Goal: Information Seeking & Learning: Learn about a topic

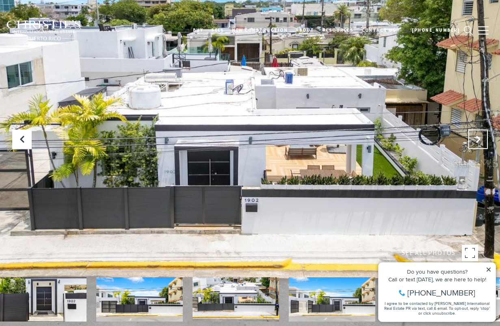
click at [480, 140] on icon "Next Slide" at bounding box center [478, 139] width 8 height 8
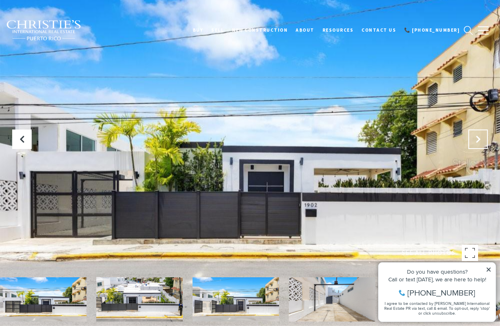
click at [483, 141] on button "Next Slide" at bounding box center [477, 139] width 19 height 19
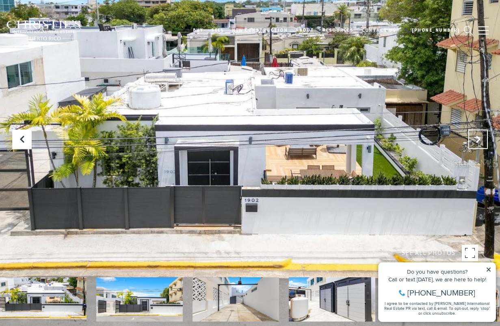
click at [483, 141] on button "Next Slide" at bounding box center [477, 139] width 19 height 19
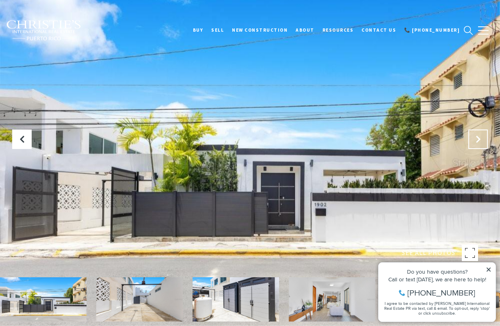
click at [483, 141] on button "Next Slide" at bounding box center [477, 139] width 19 height 19
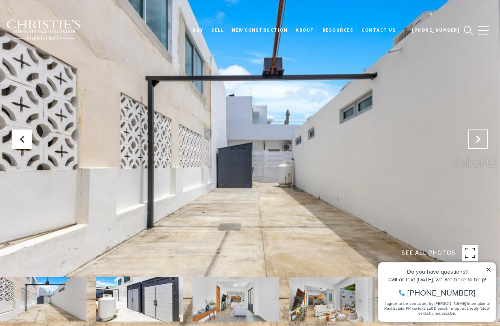
click at [483, 141] on button "Next Slide" at bounding box center [477, 139] width 19 height 19
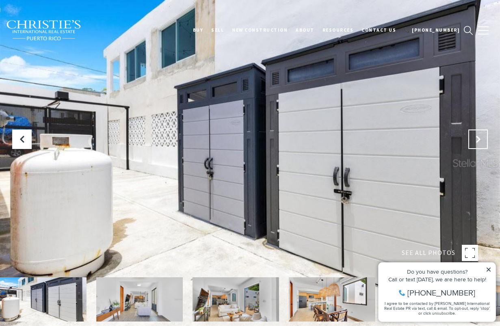
click at [483, 141] on button "Next Slide" at bounding box center [477, 139] width 19 height 19
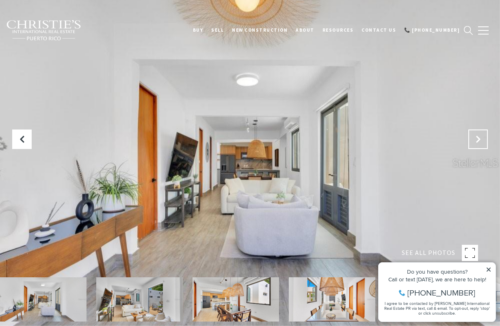
click at [483, 141] on button "Next Slide" at bounding box center [477, 139] width 19 height 19
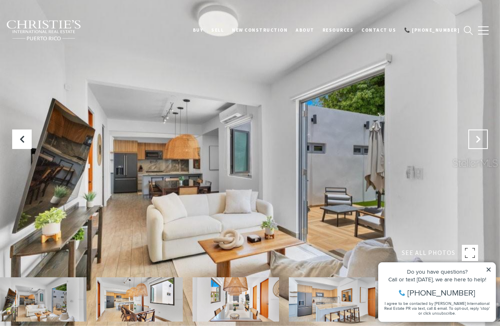
click at [483, 141] on button "Next Slide" at bounding box center [477, 139] width 19 height 19
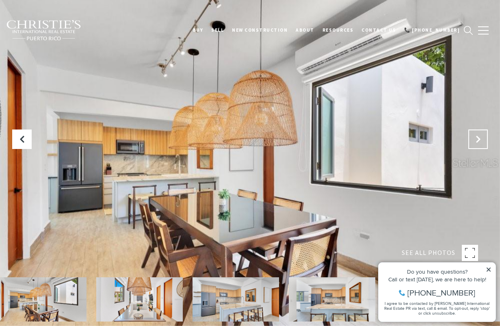
click at [483, 141] on button "Next Slide" at bounding box center [477, 139] width 19 height 19
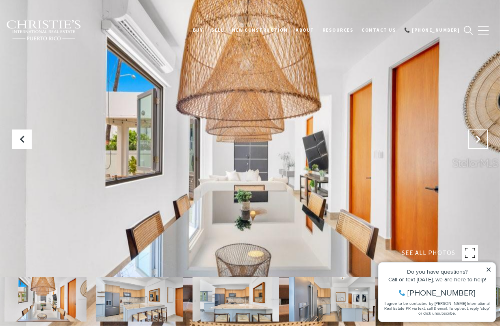
click at [483, 141] on button "Next Slide" at bounding box center [477, 139] width 19 height 19
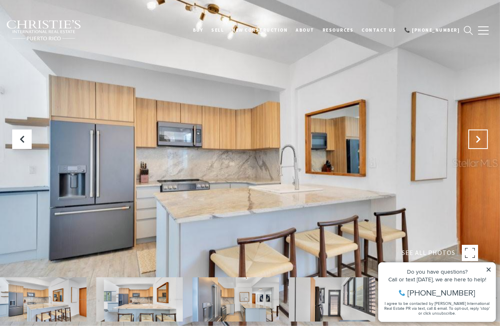
click at [483, 141] on button "Next Slide" at bounding box center [477, 139] width 19 height 19
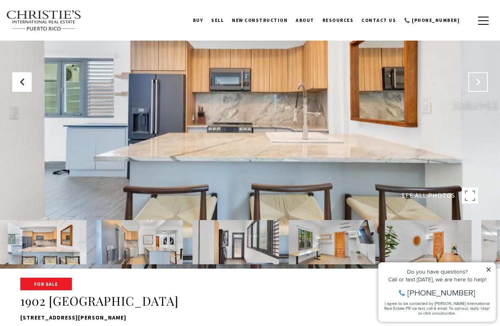
scroll to position [68, 0]
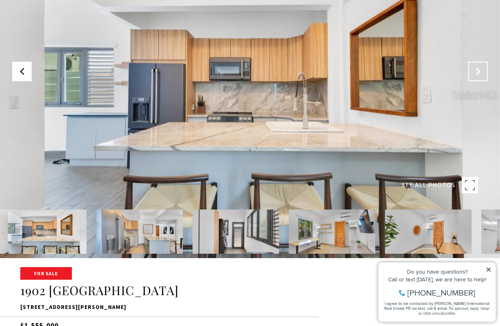
click at [482, 67] on button "Next Slide" at bounding box center [477, 71] width 19 height 19
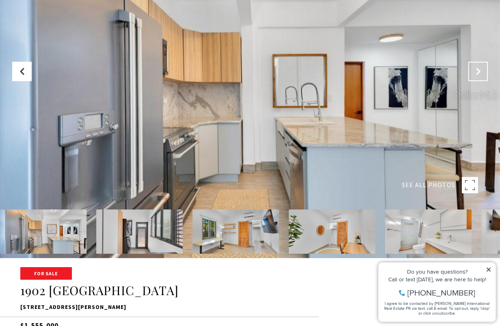
click at [482, 67] on button "Next Slide" at bounding box center [477, 71] width 19 height 19
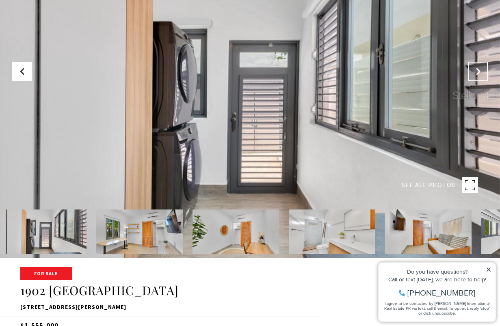
click at [482, 67] on button "Next Slide" at bounding box center [477, 71] width 19 height 19
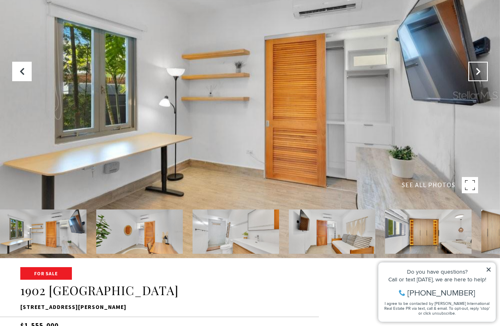
click at [482, 67] on button "Next Slide" at bounding box center [477, 71] width 19 height 19
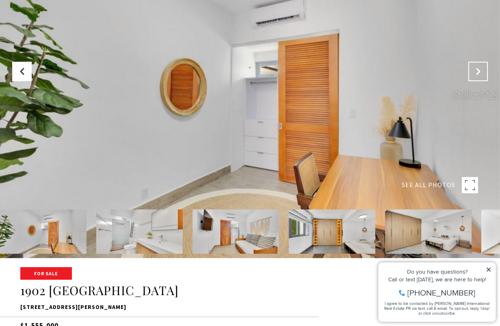
click at [482, 67] on button "Next Slide" at bounding box center [477, 71] width 19 height 19
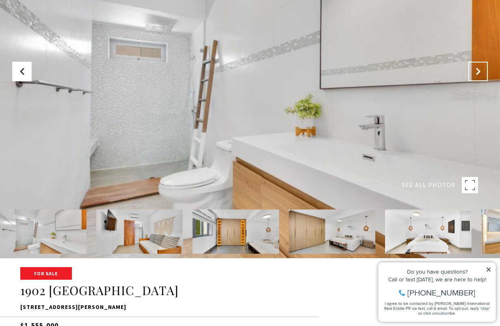
click at [482, 67] on button "Next Slide" at bounding box center [477, 71] width 19 height 19
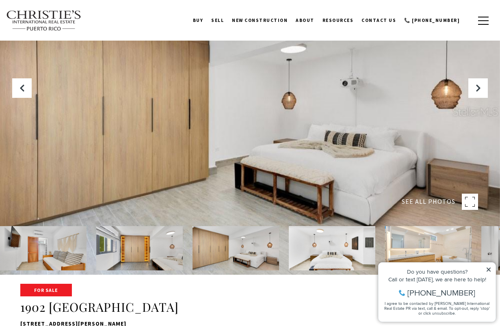
scroll to position [11, 0]
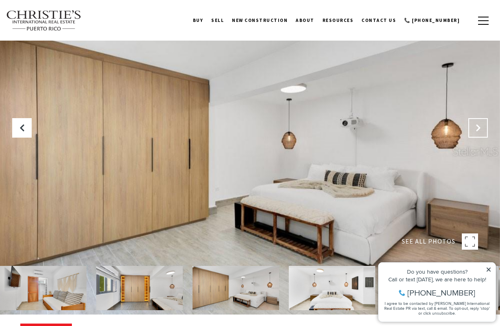
click at [480, 129] on icon "Next Slide" at bounding box center [478, 128] width 8 height 8
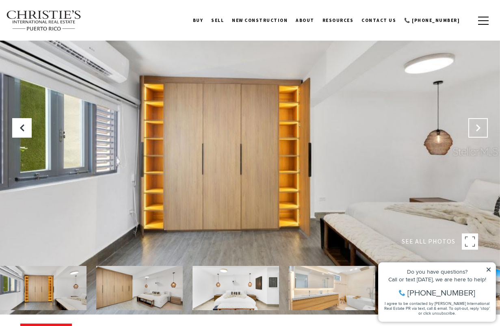
click at [480, 129] on icon "Next Slide" at bounding box center [478, 128] width 8 height 8
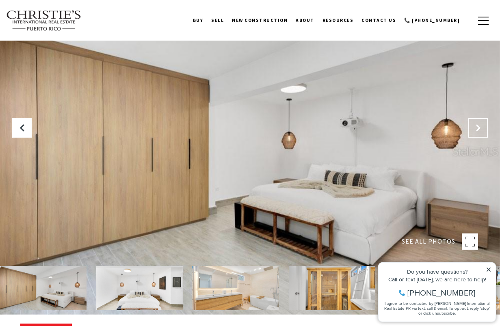
click at [480, 129] on icon "Next Slide" at bounding box center [478, 128] width 8 height 8
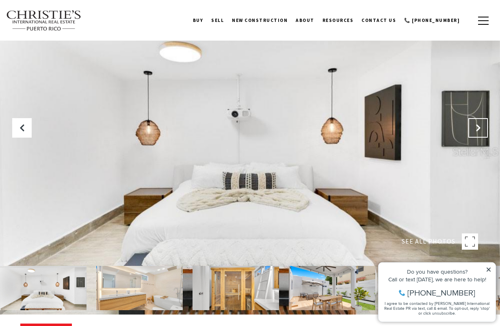
click at [480, 129] on icon "Next Slide" at bounding box center [478, 128] width 8 height 8
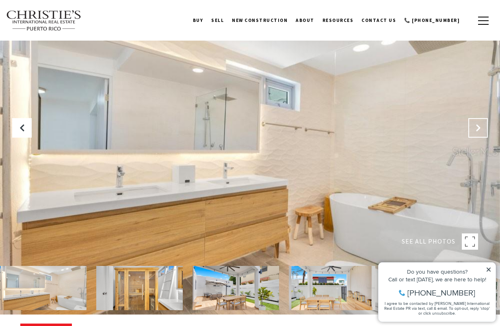
click at [480, 129] on icon "Next Slide" at bounding box center [478, 128] width 8 height 8
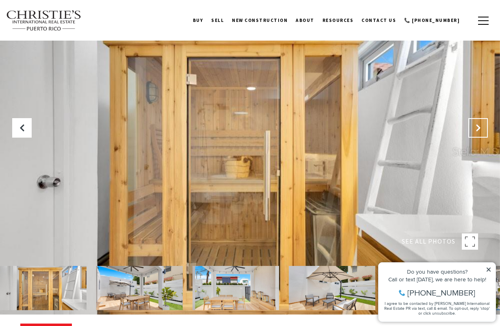
click at [480, 129] on icon "Next Slide" at bounding box center [478, 128] width 8 height 8
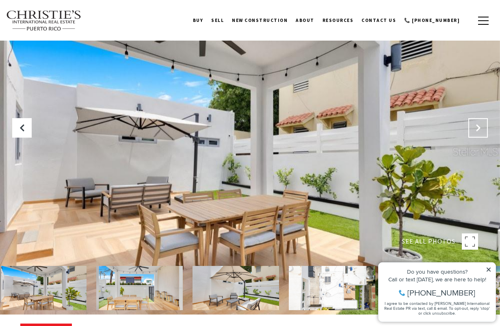
click at [480, 129] on icon "Next Slide" at bounding box center [478, 128] width 8 height 8
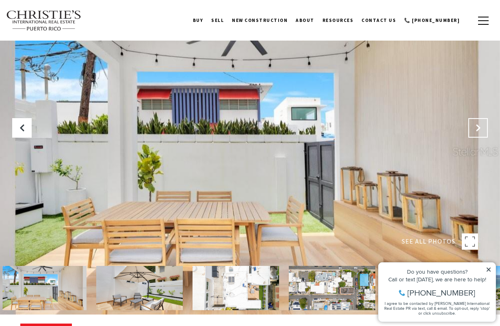
click at [480, 129] on icon "Next Slide" at bounding box center [478, 128] width 8 height 8
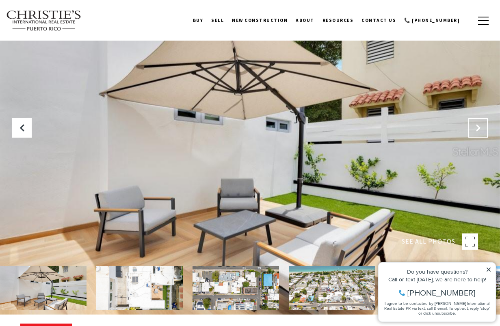
click at [480, 129] on icon "Next Slide" at bounding box center [478, 128] width 8 height 8
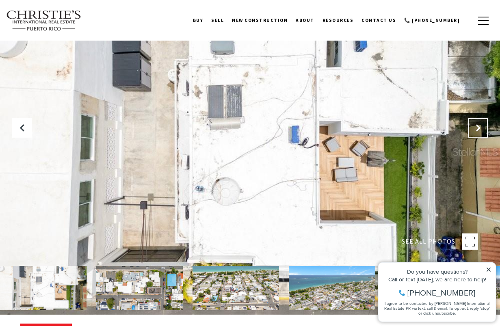
click at [480, 129] on icon "Next Slide" at bounding box center [478, 128] width 8 height 8
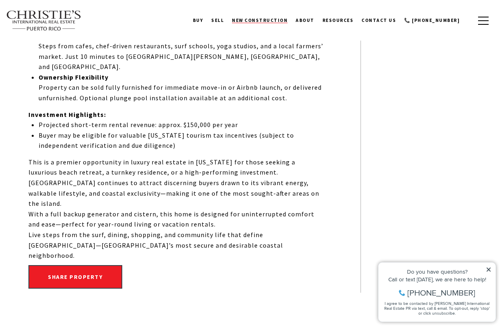
scroll to position [557, 0]
